Goal: Information Seeking & Learning: Understand process/instructions

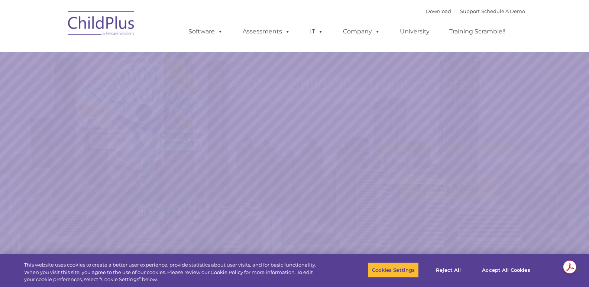
select select "MEDIUM"
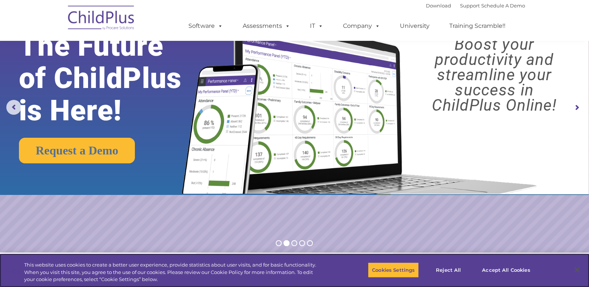
scroll to position [33, 0]
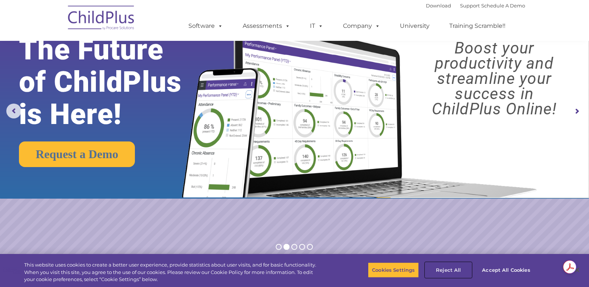
click at [455, 271] on button "Reject All" at bounding box center [448, 271] width 46 height 16
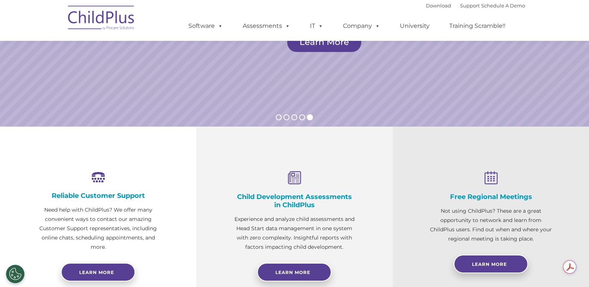
scroll to position [0, 0]
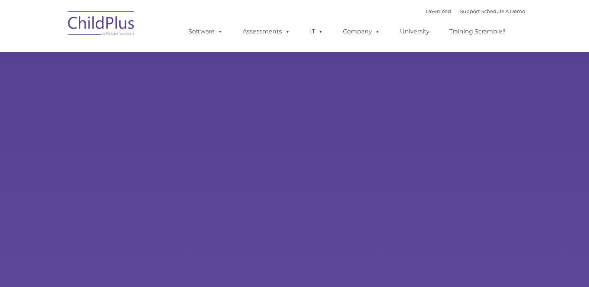
type input ""
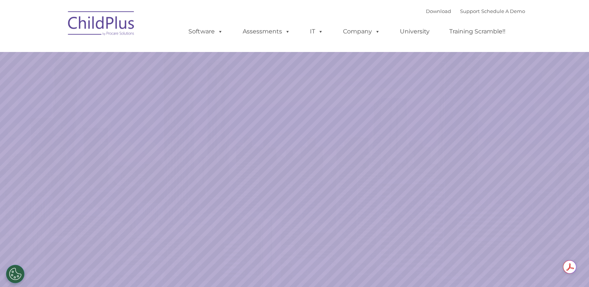
select select "MEDIUM"
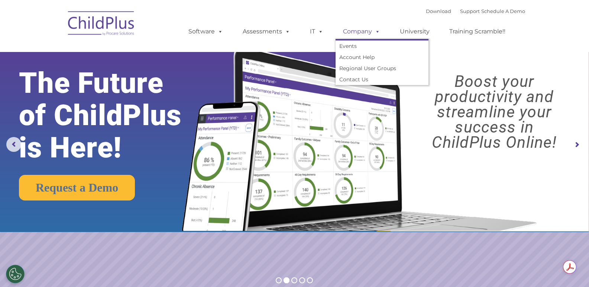
click at [376, 32] on span at bounding box center [376, 31] width 8 height 7
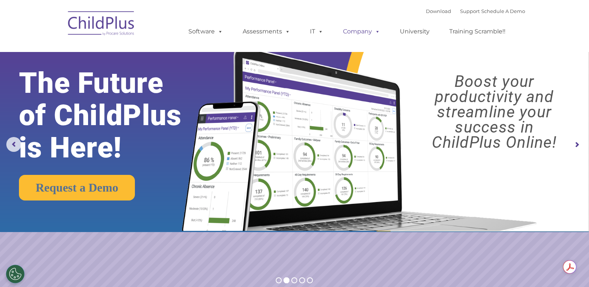
click at [378, 33] on span at bounding box center [376, 31] width 8 height 7
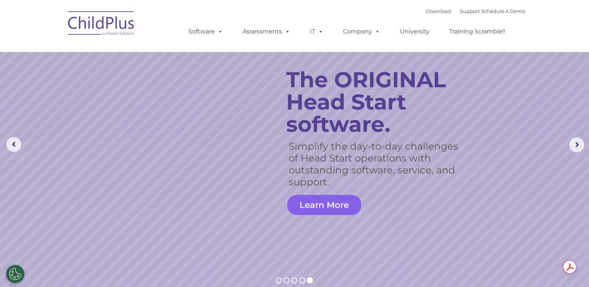
click at [312, 206] on link "Learn More" at bounding box center [324, 205] width 74 height 20
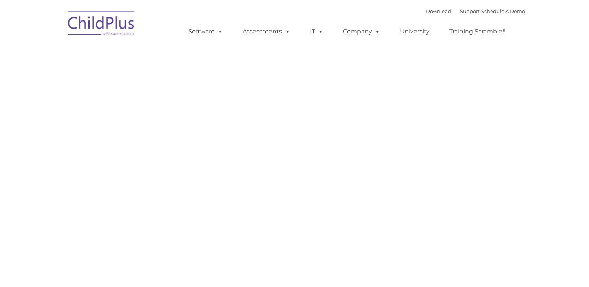
type input ""
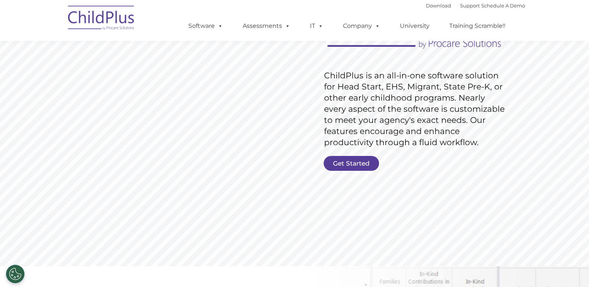
scroll to position [93, 0]
click at [346, 163] on link "Get Started" at bounding box center [351, 164] width 55 height 15
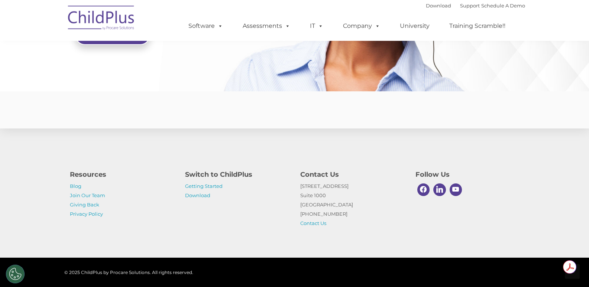
scroll to position [1807, 0]
click at [91, 197] on link "Join Our Team" at bounding box center [87, 196] width 35 height 6
click at [206, 187] on link "Getting Started" at bounding box center [204, 186] width 38 height 6
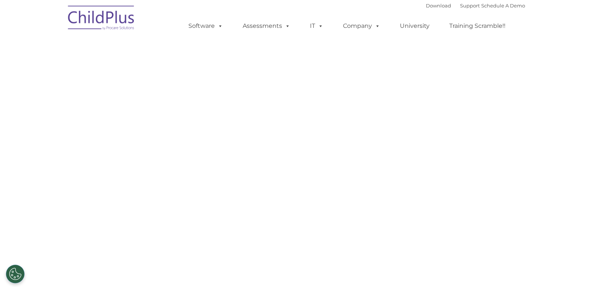
select select "MEDIUM"
